Goal: Task Accomplishment & Management: Use online tool/utility

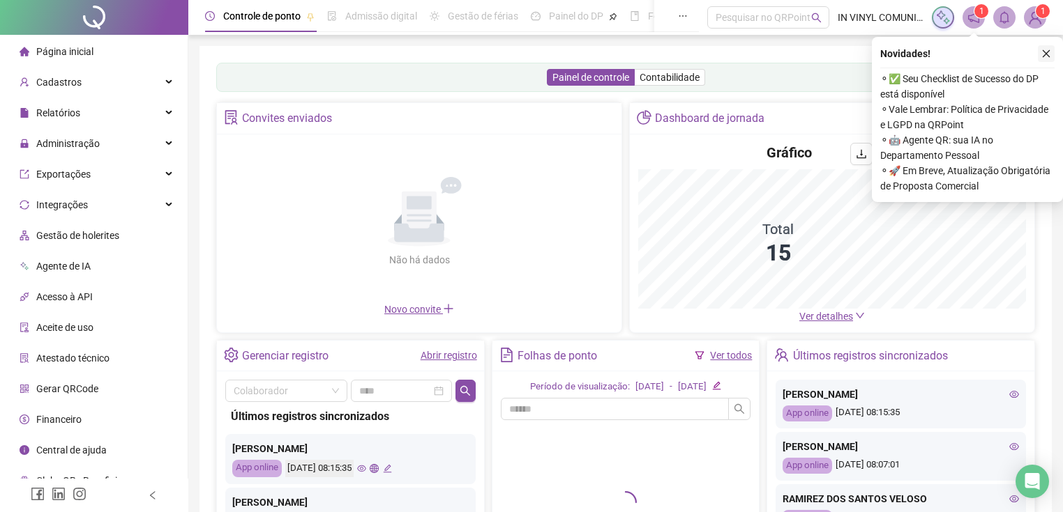
click at [1040, 59] on button "button" at bounding box center [1045, 53] width 17 height 17
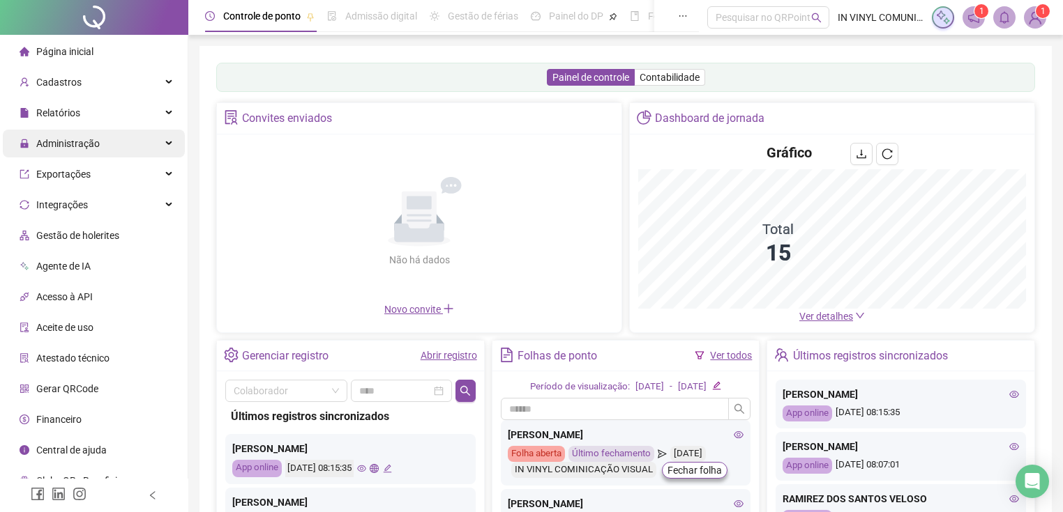
click at [90, 151] on span "Administração" at bounding box center [60, 144] width 80 height 28
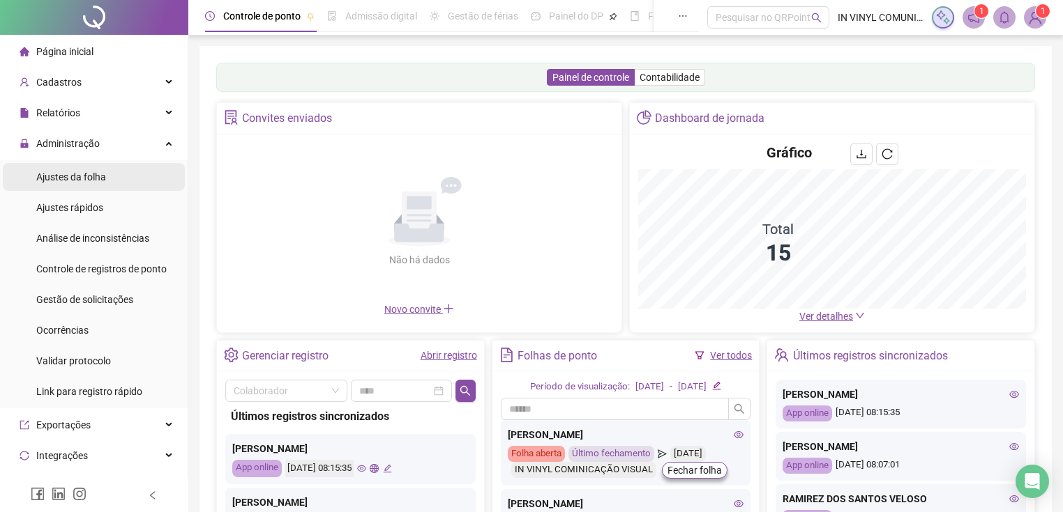
click at [102, 178] on span "Ajustes da folha" at bounding box center [71, 177] width 70 height 11
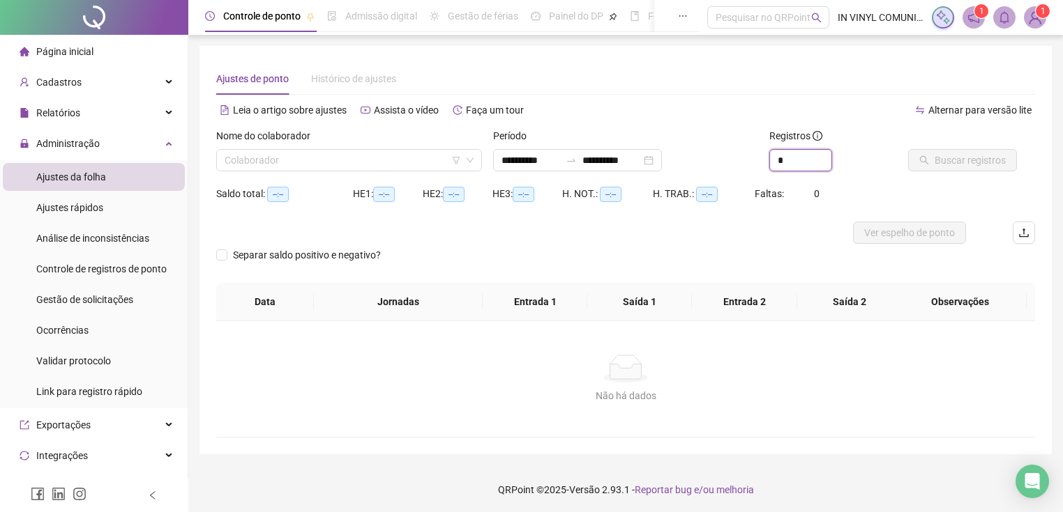
type input "*"
click at [834, 151] on div "*" at bounding box center [832, 160] width 127 height 22
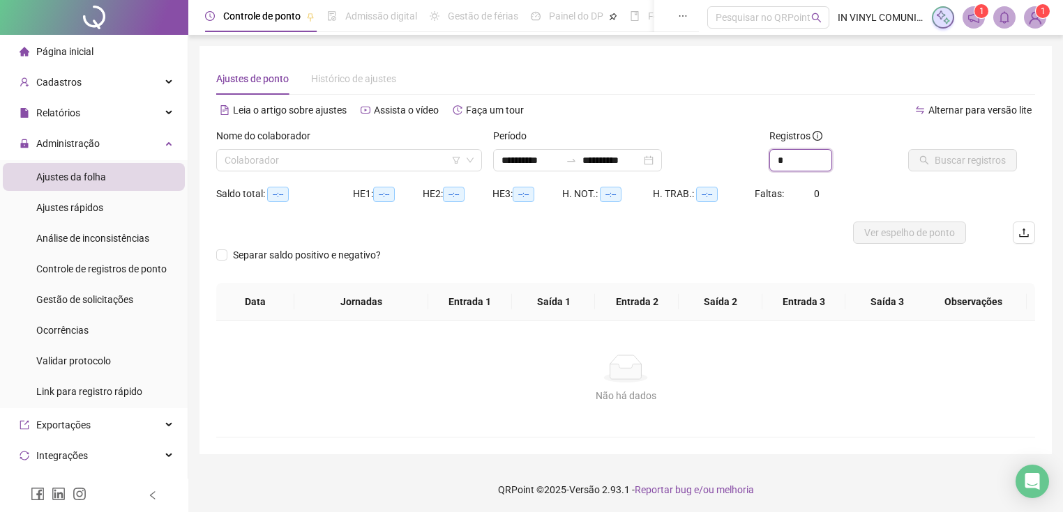
type input "**********"
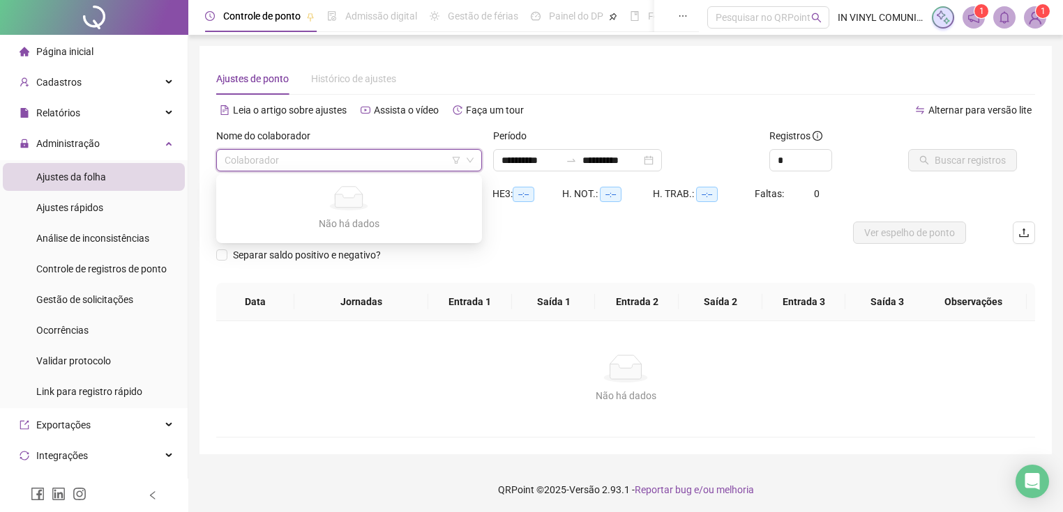
click at [301, 153] on input "search" at bounding box center [342, 160] width 236 height 21
click at [417, 162] on input "search" at bounding box center [342, 160] width 236 height 21
click at [466, 157] on icon "down" at bounding box center [470, 160] width 8 height 8
click at [348, 162] on input "search" at bounding box center [342, 160] width 236 height 21
type input "***"
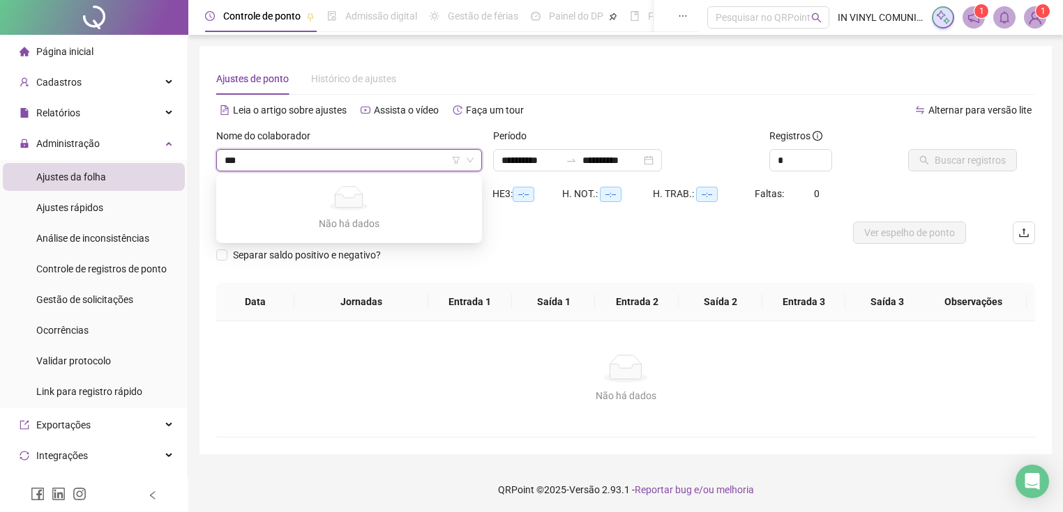
click at [469, 162] on icon "down" at bounding box center [470, 160] width 8 height 8
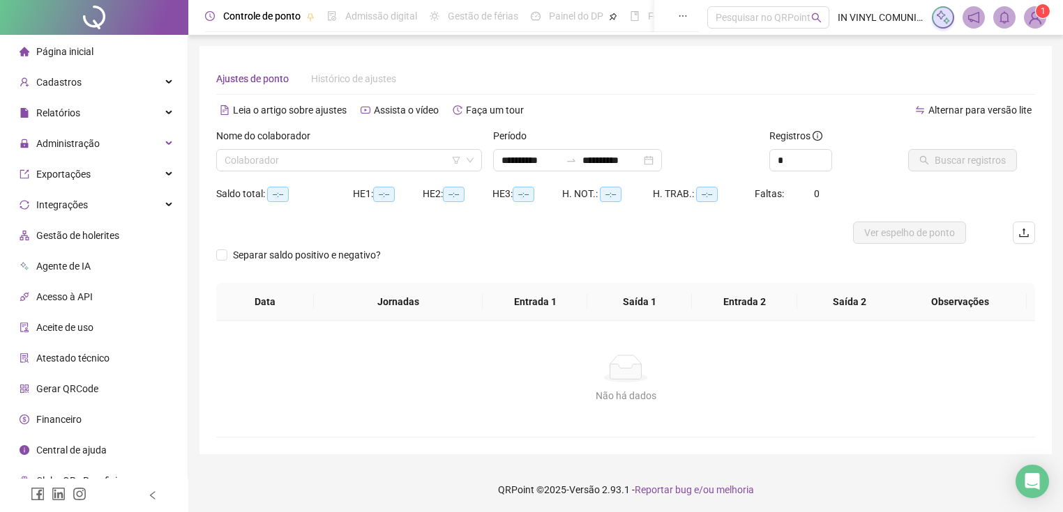
type input "**********"
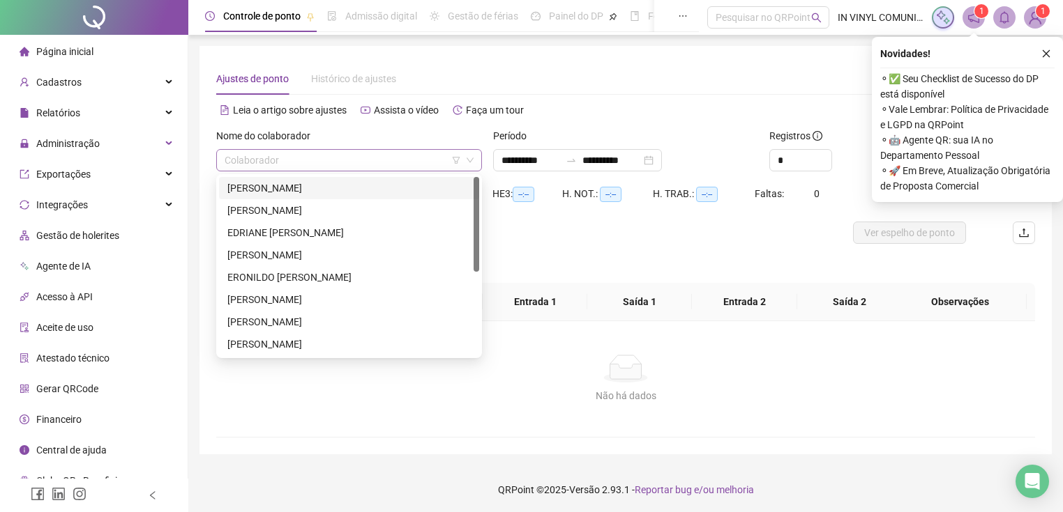
click at [466, 153] on span at bounding box center [348, 160] width 249 height 21
click at [276, 306] on div "[PERSON_NAME]" at bounding box center [348, 299] width 243 height 15
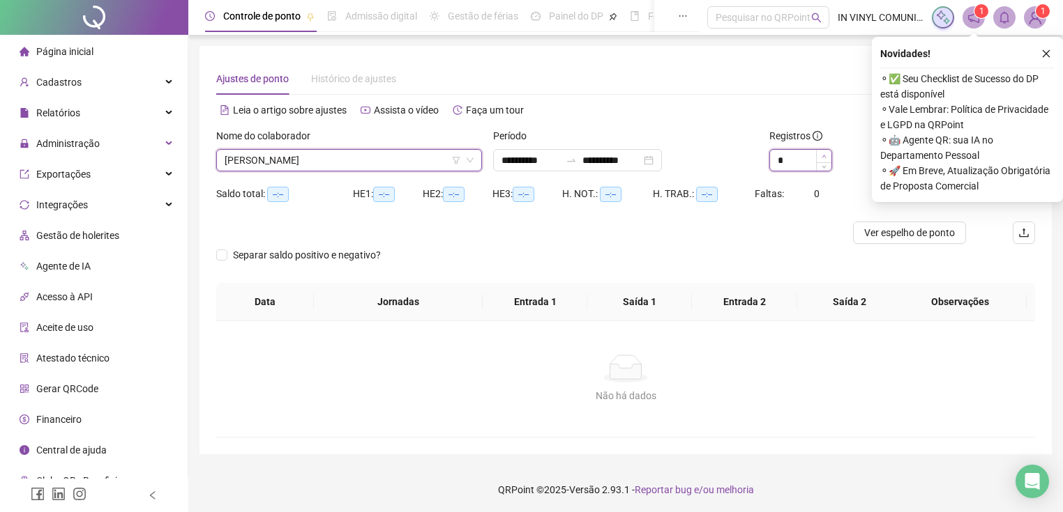
type input "*"
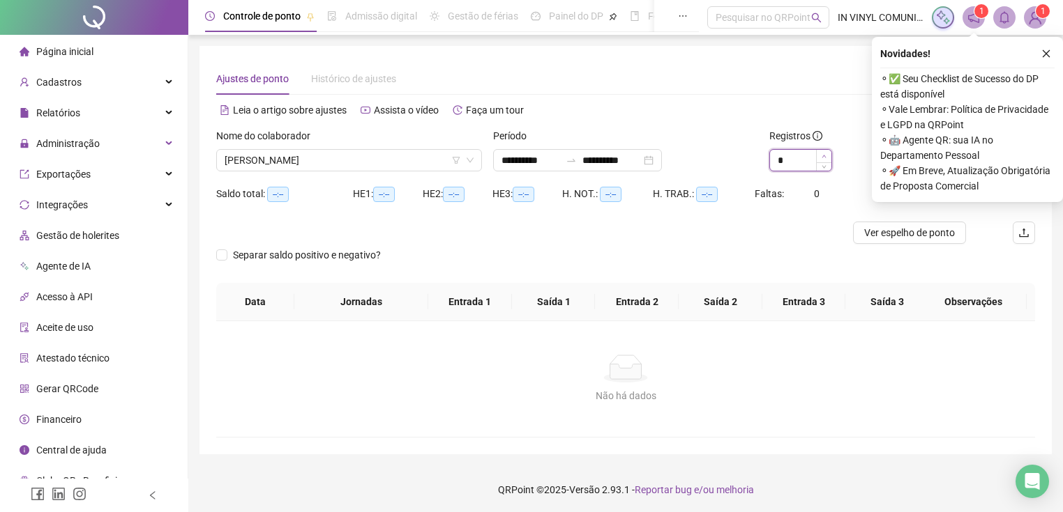
click at [820, 151] on span "Increase Value" at bounding box center [823, 156] width 15 height 13
click at [1042, 54] on icon "close" at bounding box center [1046, 54] width 10 height 10
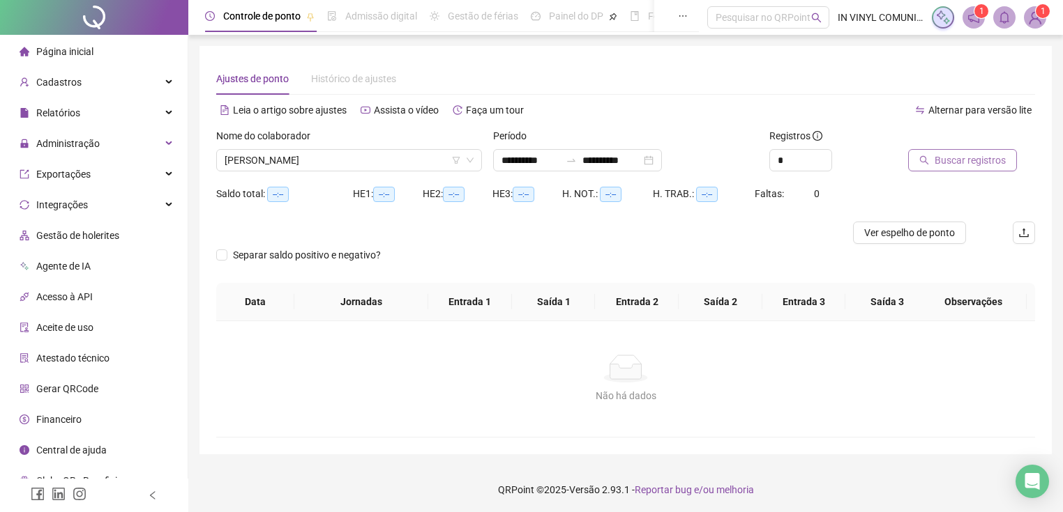
click at [959, 166] on span "Buscar registros" at bounding box center [969, 160] width 71 height 15
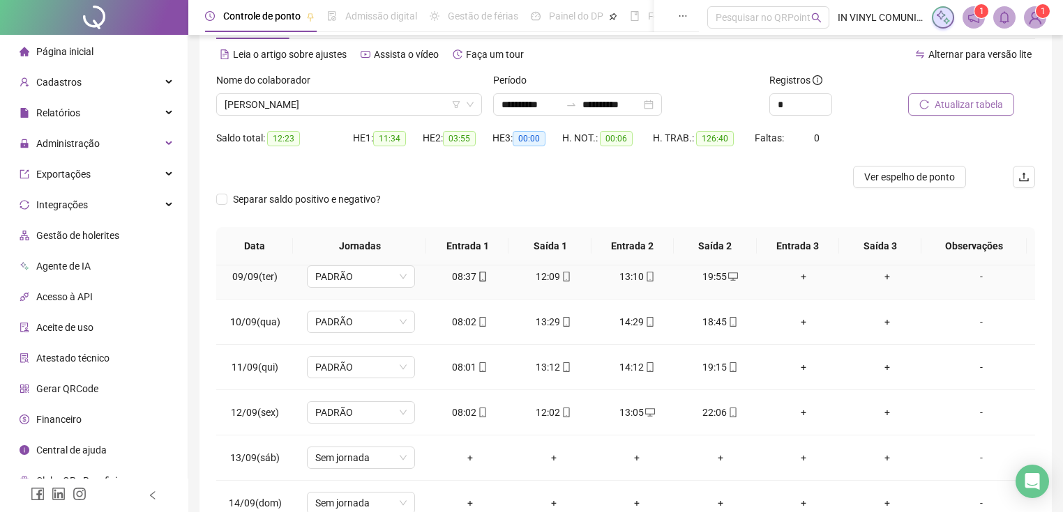
scroll to position [390, 0]
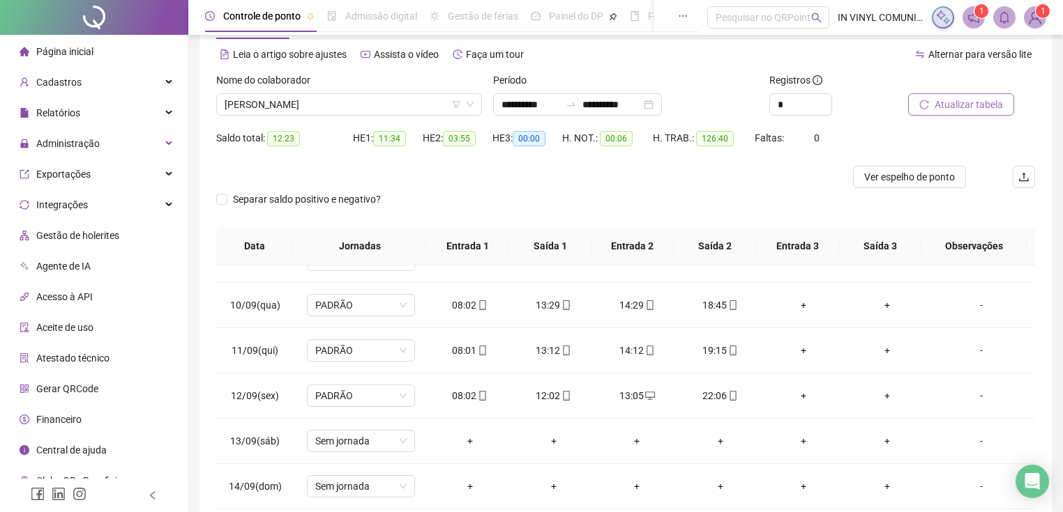
click at [784, 172] on div at bounding box center [523, 177] width 614 height 22
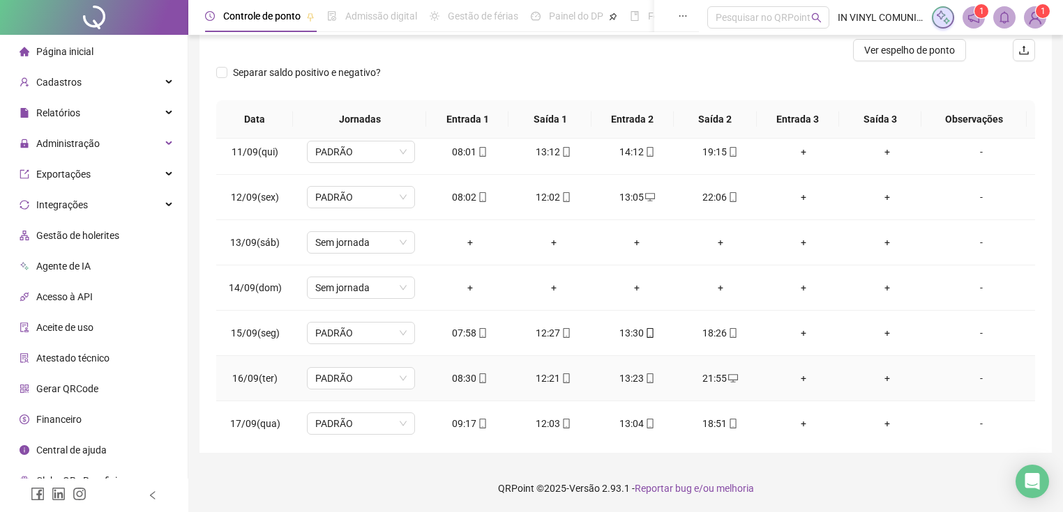
scroll to position [470, 0]
